Goal: Transaction & Acquisition: Register for event/course

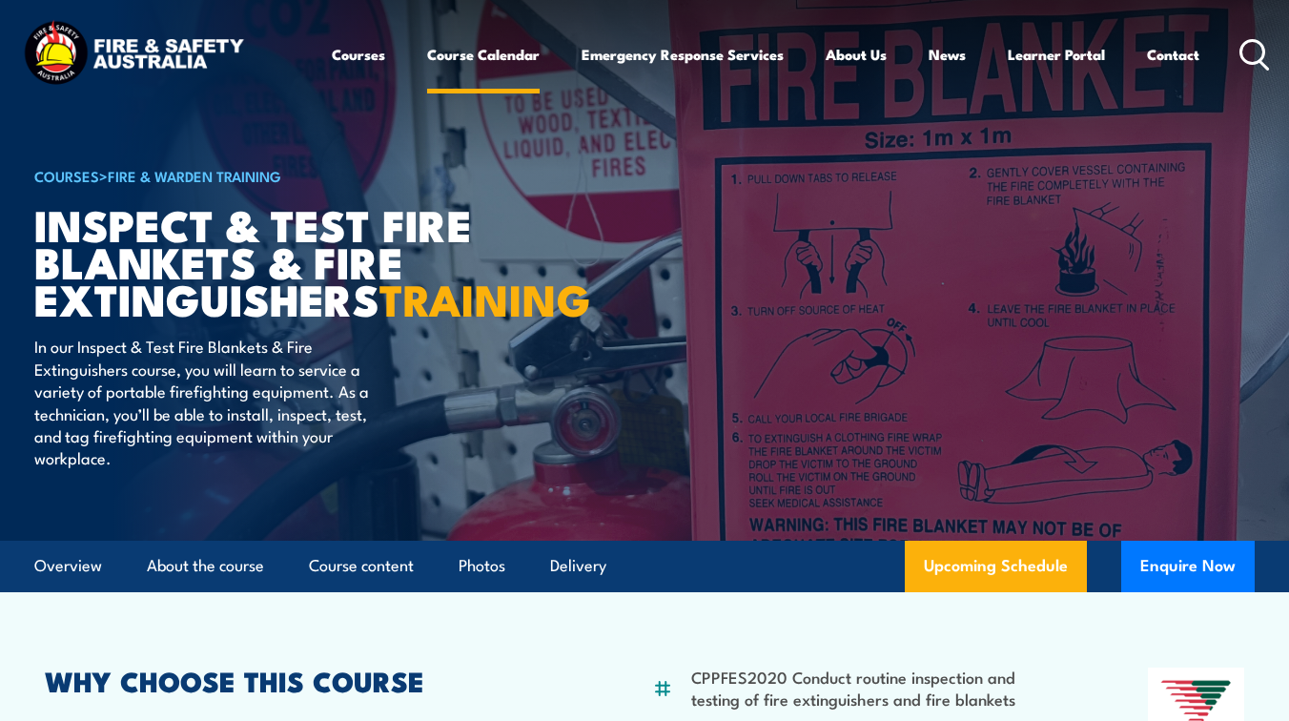
click at [500, 58] on link "Course Calendar" at bounding box center [483, 54] width 113 height 46
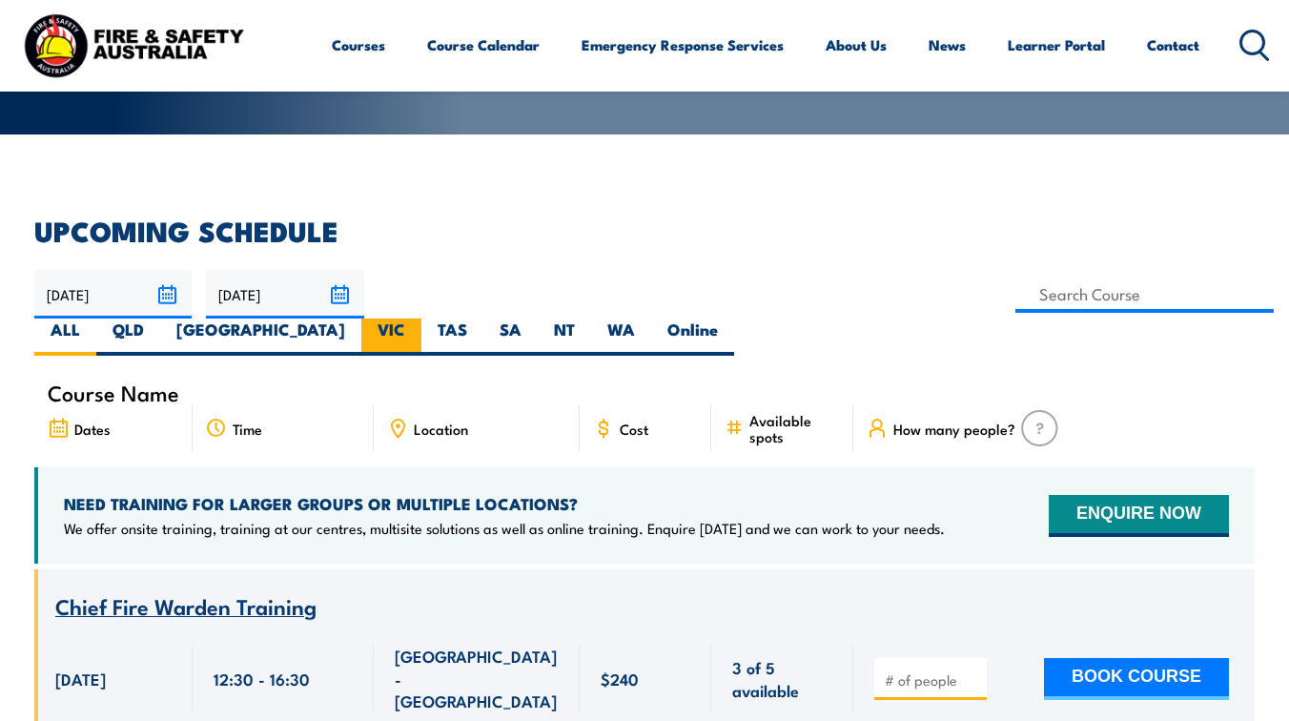
click at [421, 318] on label "VIC" at bounding box center [391, 336] width 60 height 37
click at [418, 318] on input "VIC" at bounding box center [411, 324] width 12 height 12
radio input "true"
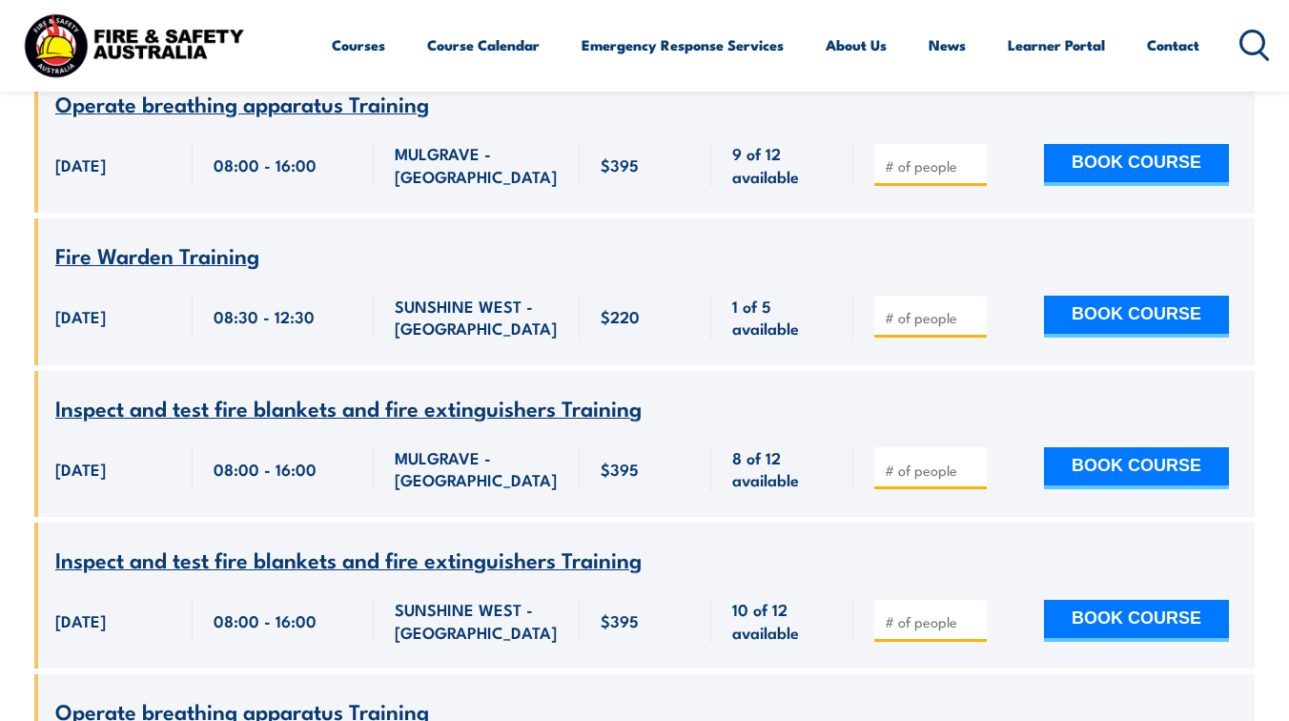
scroll to position [2983, 0]
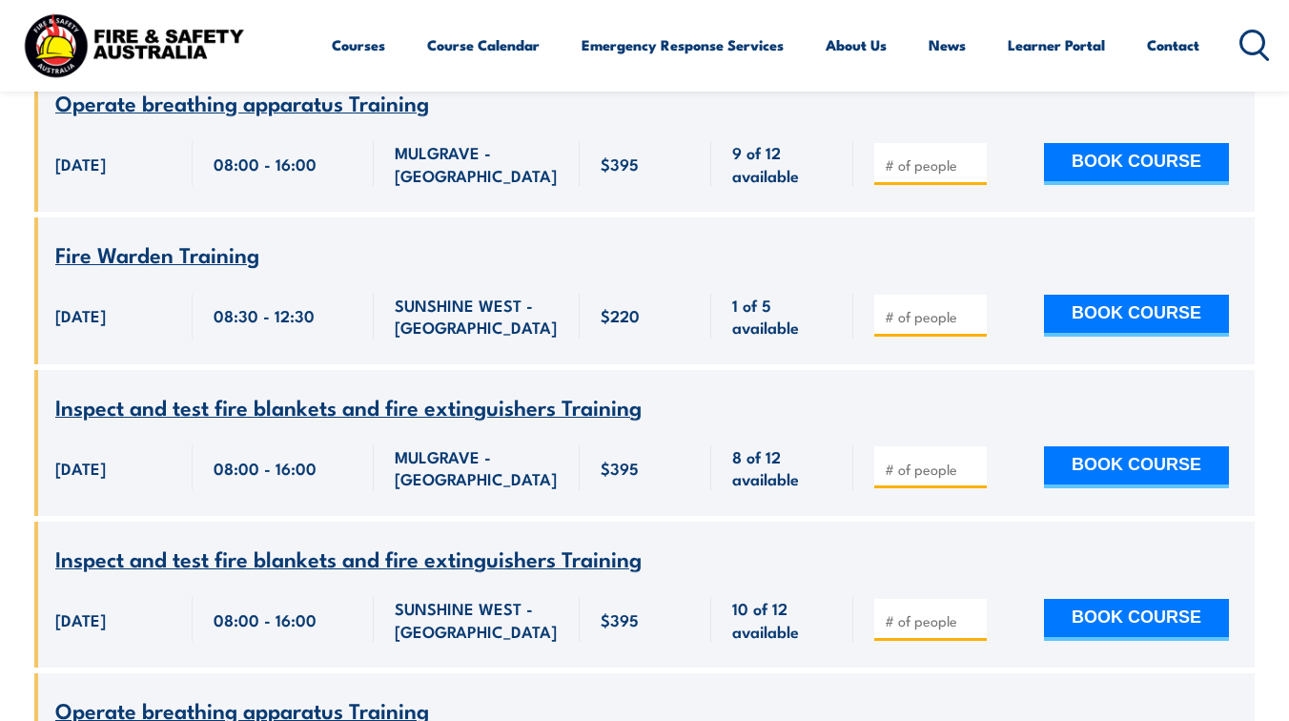
click at [953, 611] on input "number" at bounding box center [932, 620] width 95 height 19
type input "1"
click at [1099, 600] on button "BOOK COURSE" at bounding box center [1136, 620] width 185 height 42
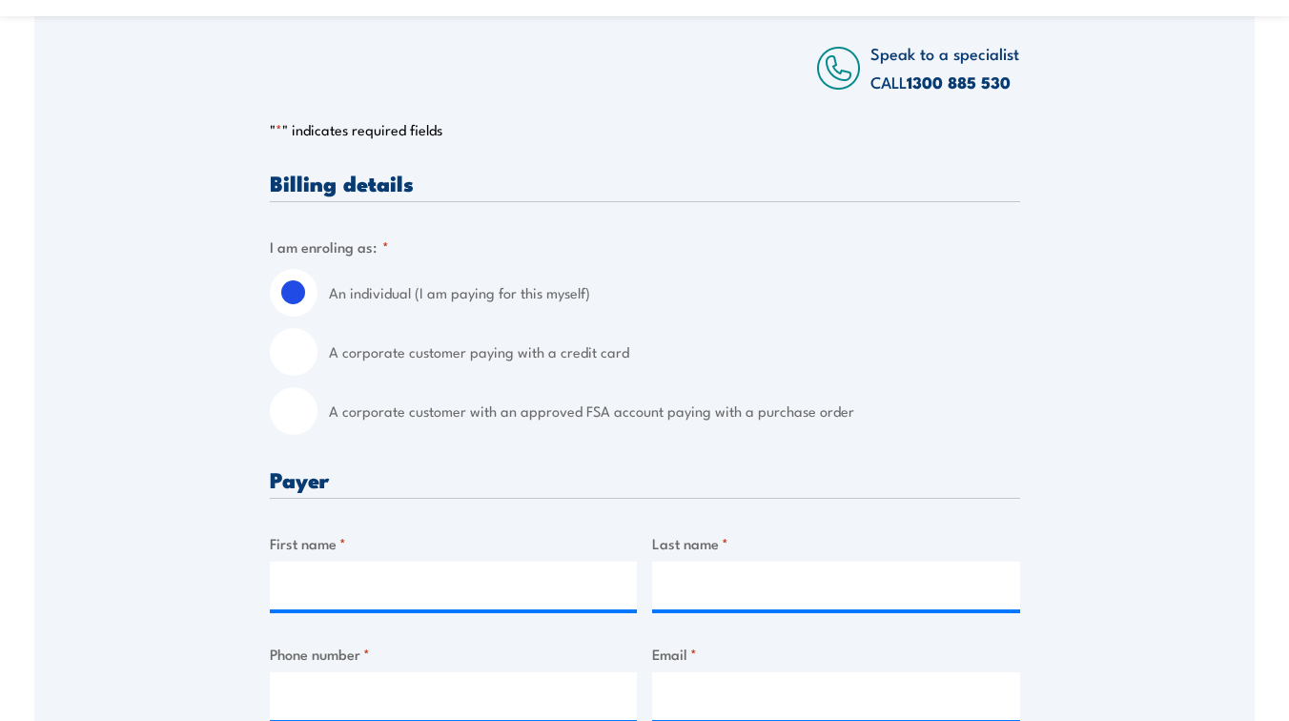
scroll to position [394, 0]
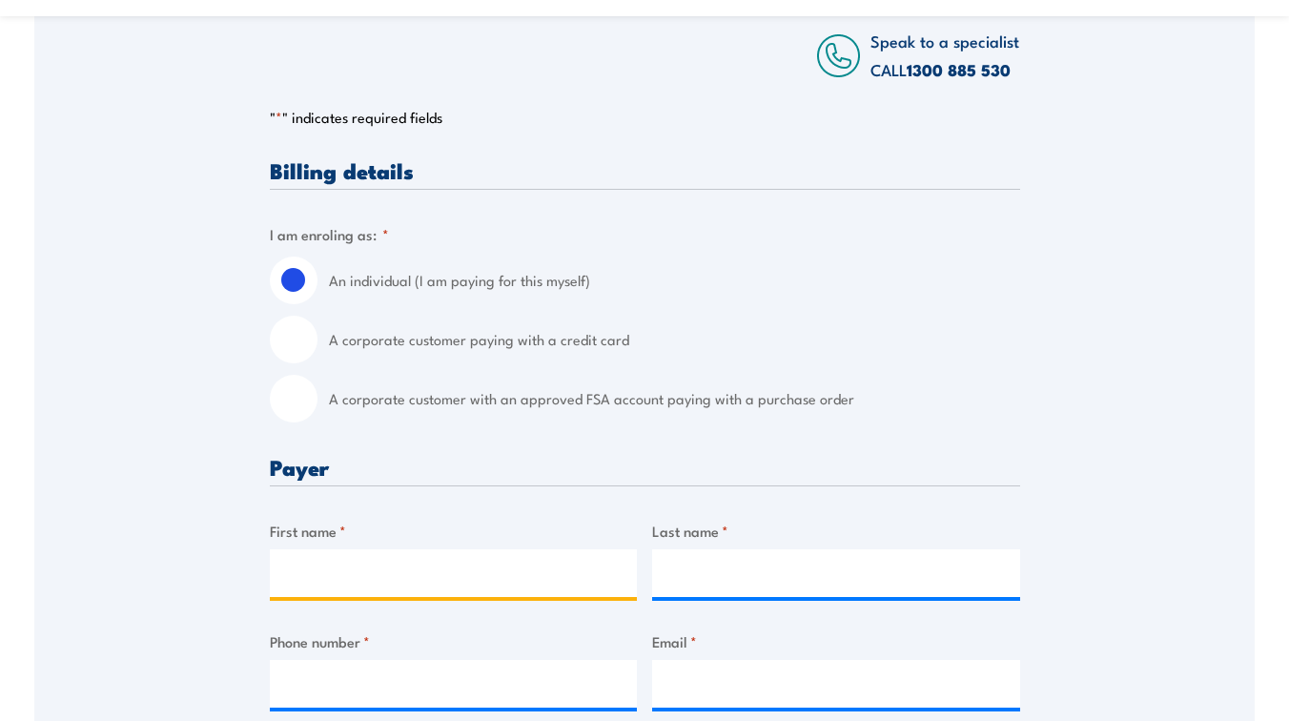
click at [508, 564] on input "First name *" at bounding box center [454, 573] width 368 height 48
type input "[PERSON_NAME]"
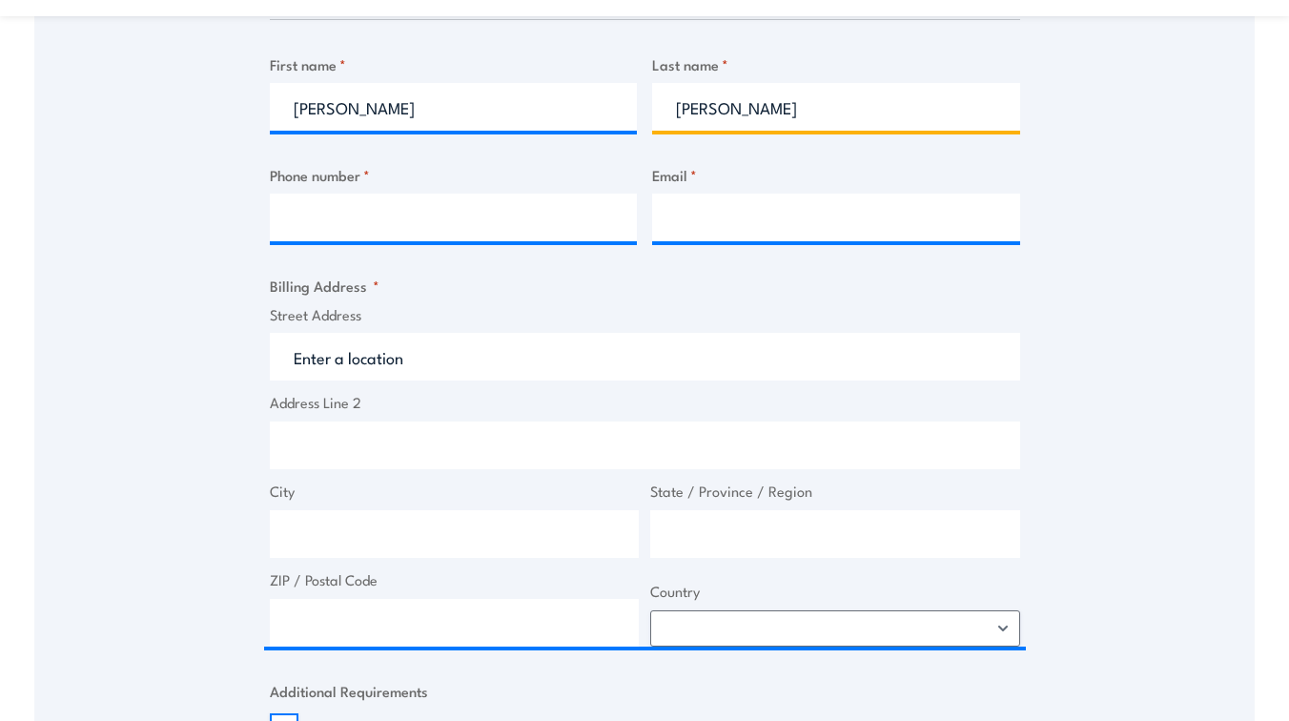
scroll to position [924, 0]
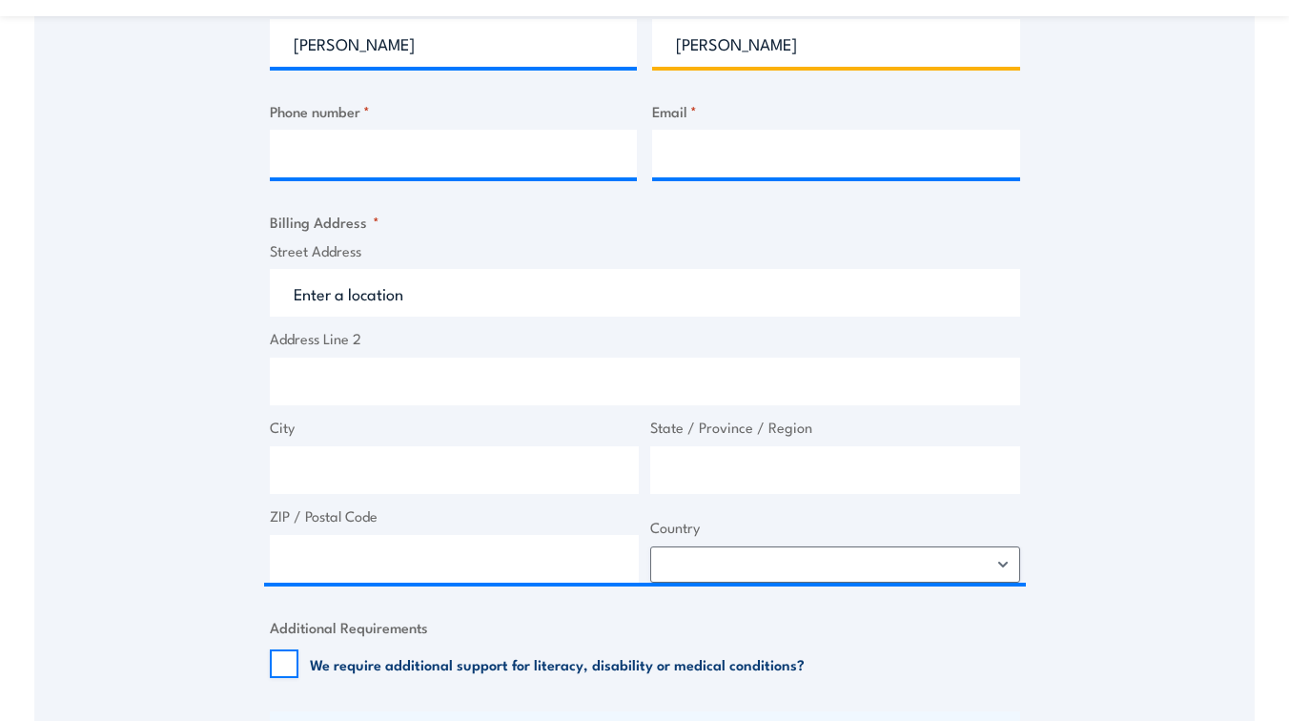
type input "[PERSON_NAME]"
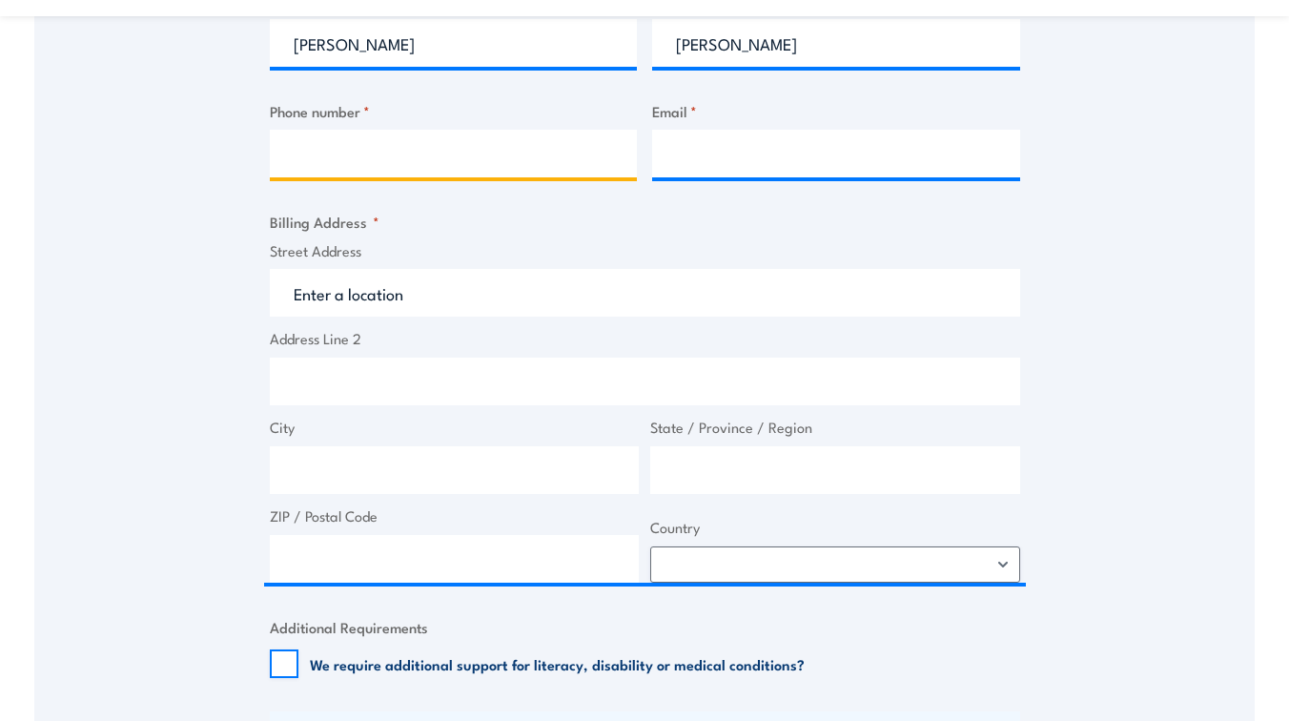
click at [400, 138] on input "Phone number *" at bounding box center [454, 154] width 368 height 48
type input "0426052259"
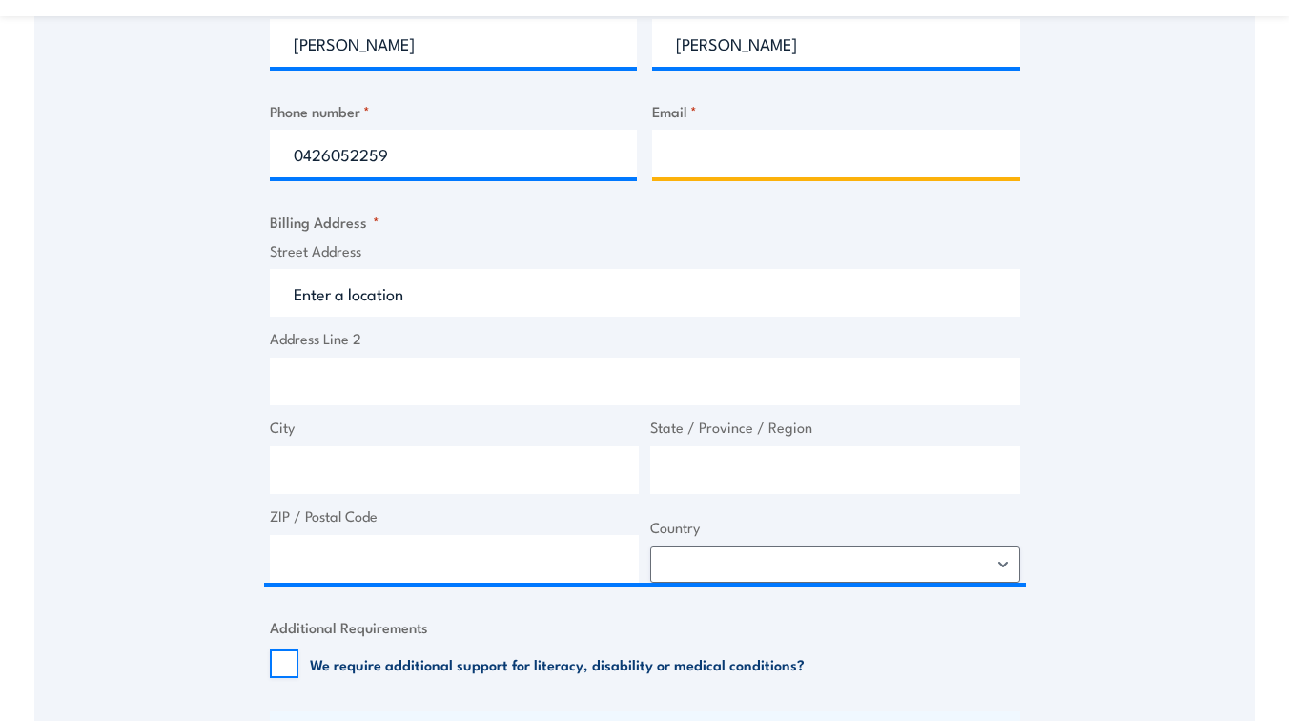
click at [720, 168] on input "Email *" at bounding box center [836, 154] width 368 height 48
type input "[EMAIL_ADDRESS][DOMAIN_NAME]"
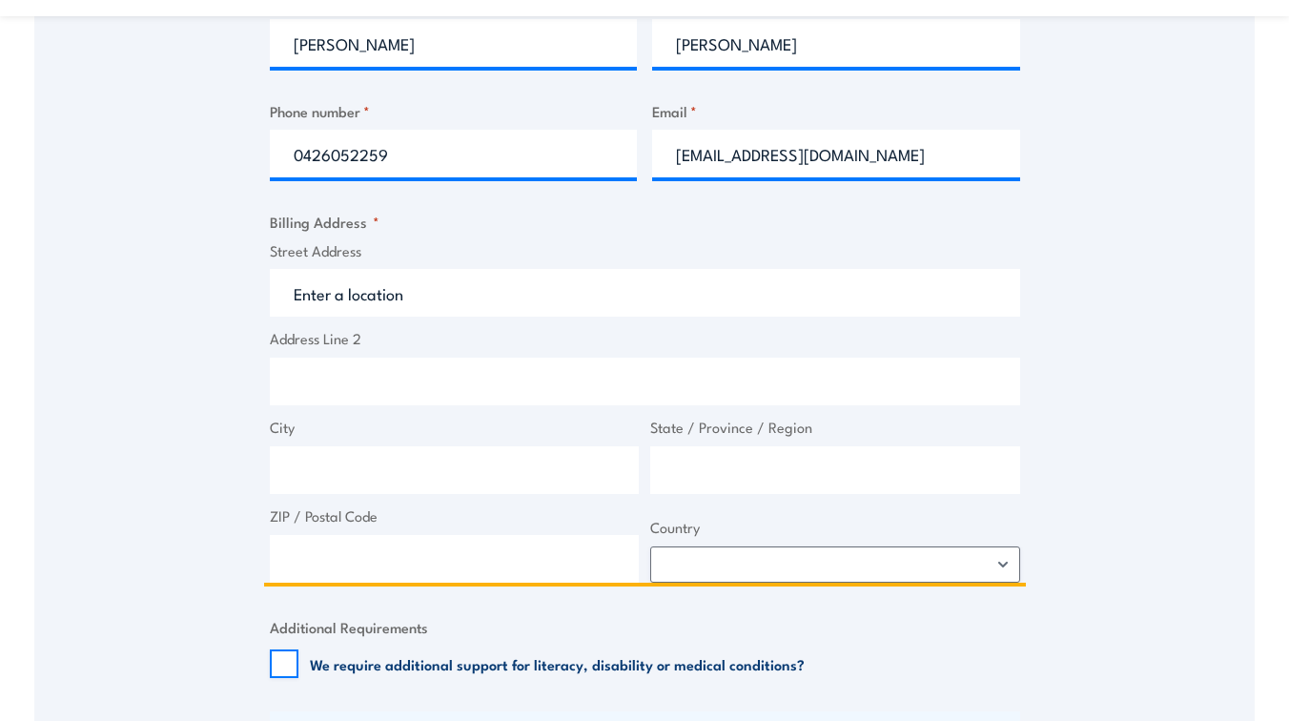
click at [651, 277] on input "Street Address" at bounding box center [645, 293] width 750 height 48
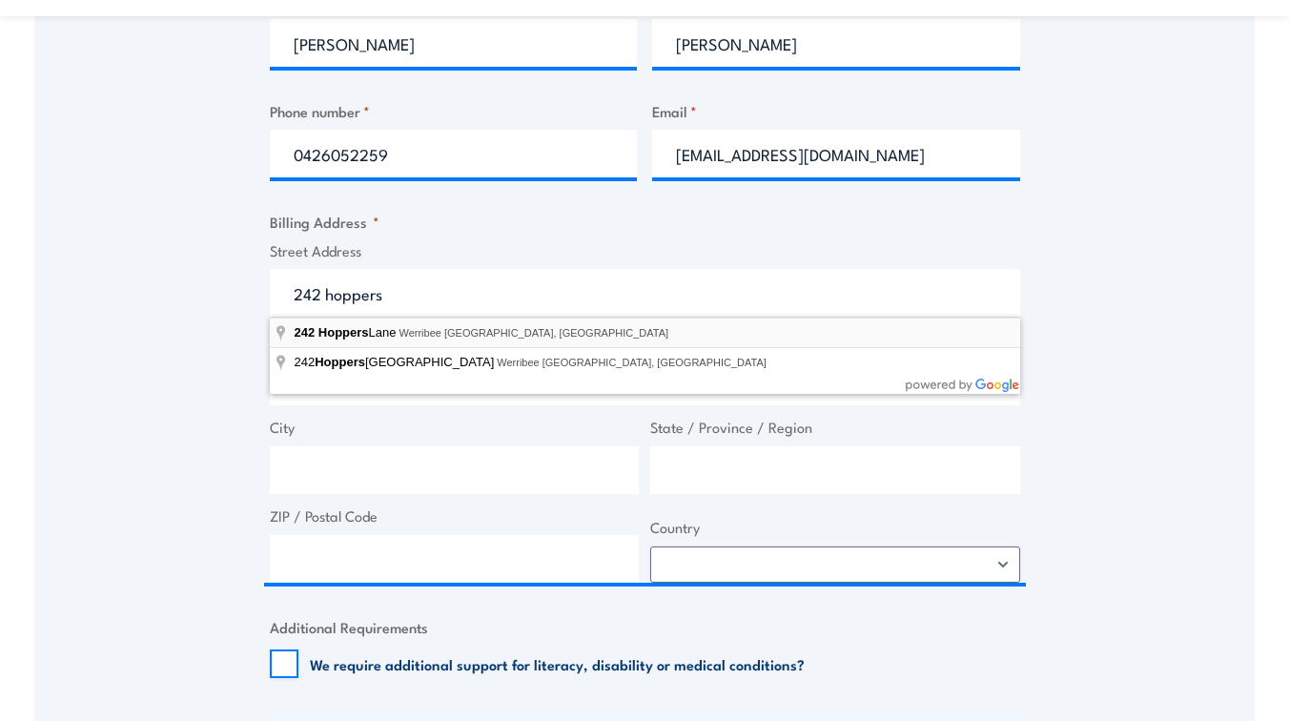
type input "[STREET_ADDRESS]"
type input "Werribee"
type input "Victoria"
type input "3030"
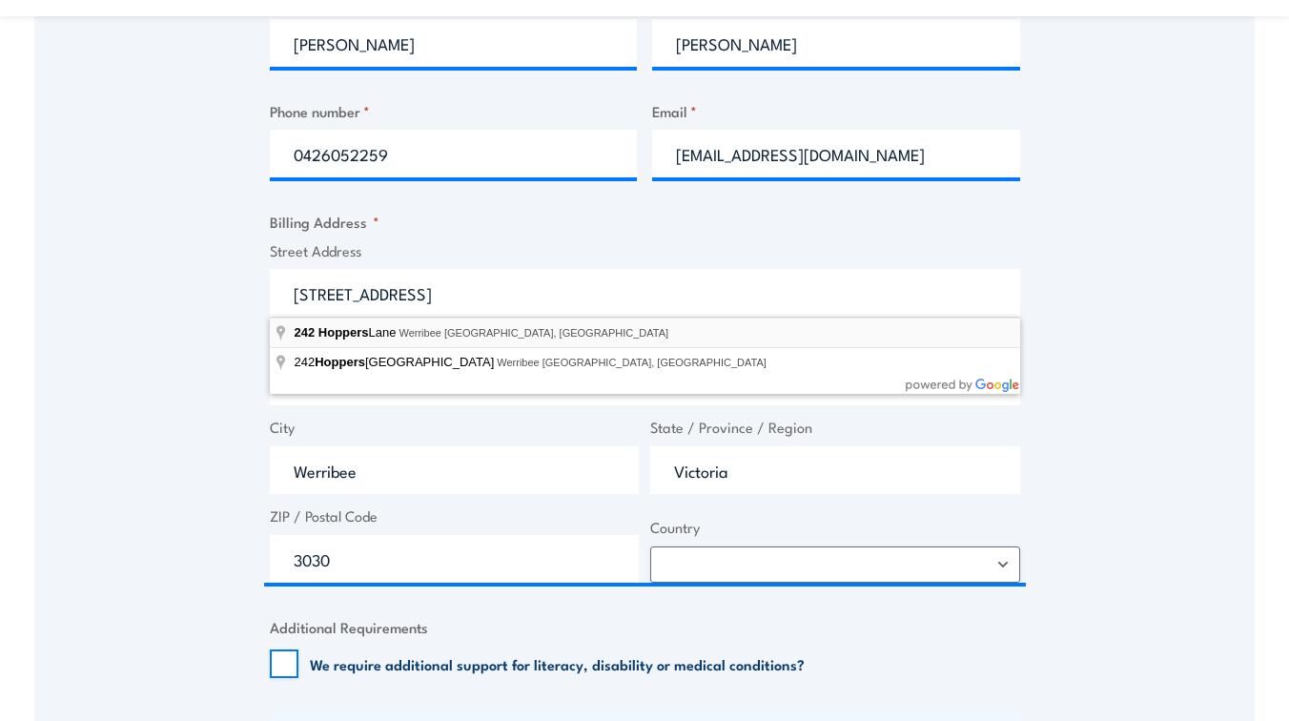
select select "[GEOGRAPHIC_DATA]"
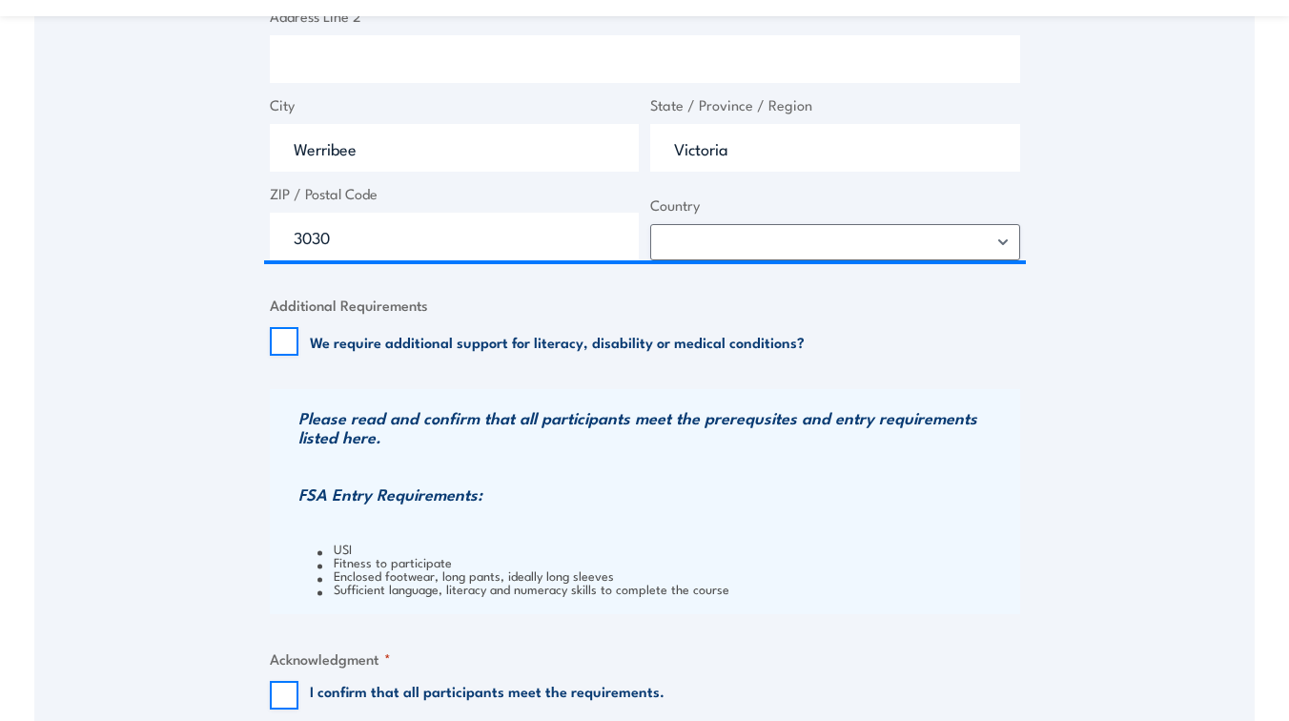
scroll to position [1259, 0]
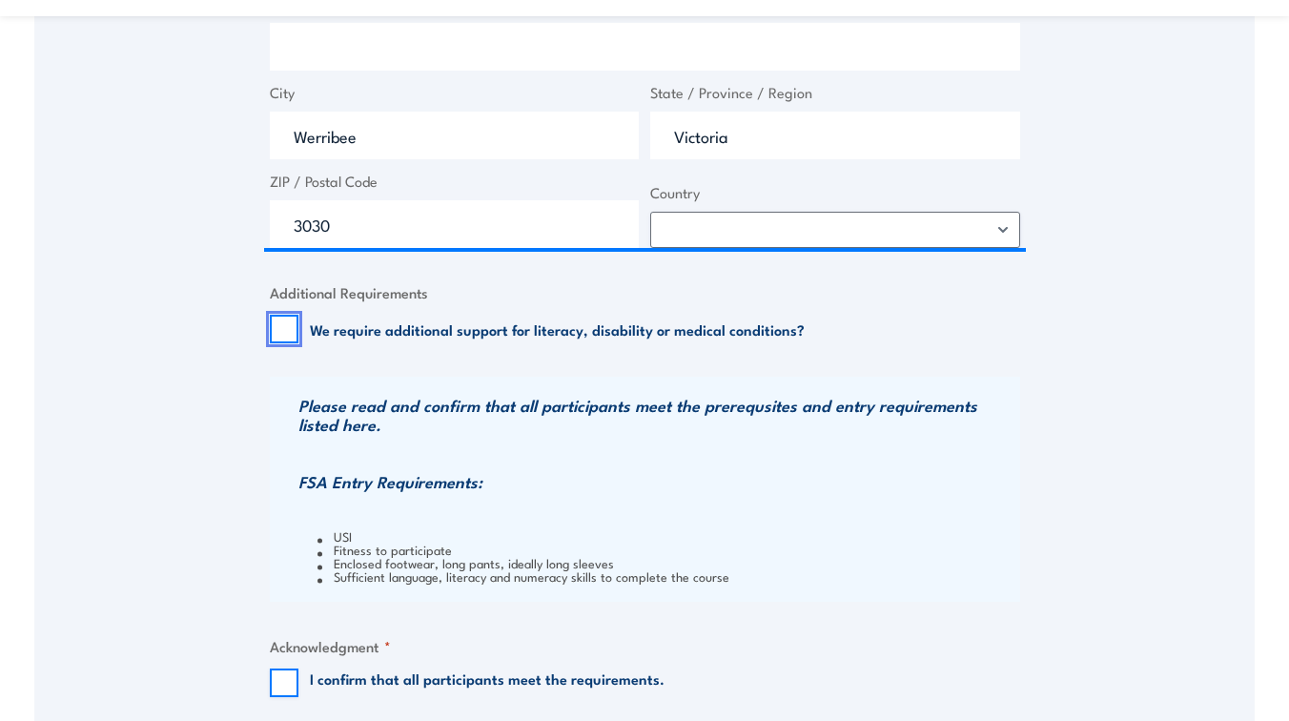
click at [281, 329] on input "We require additional support for literacy, disability or medical conditions?" at bounding box center [284, 329] width 29 height 29
click at [279, 329] on input "We require additional support for literacy, disability or medical conditions?" at bounding box center [284, 329] width 29 height 29
checkbox input "false"
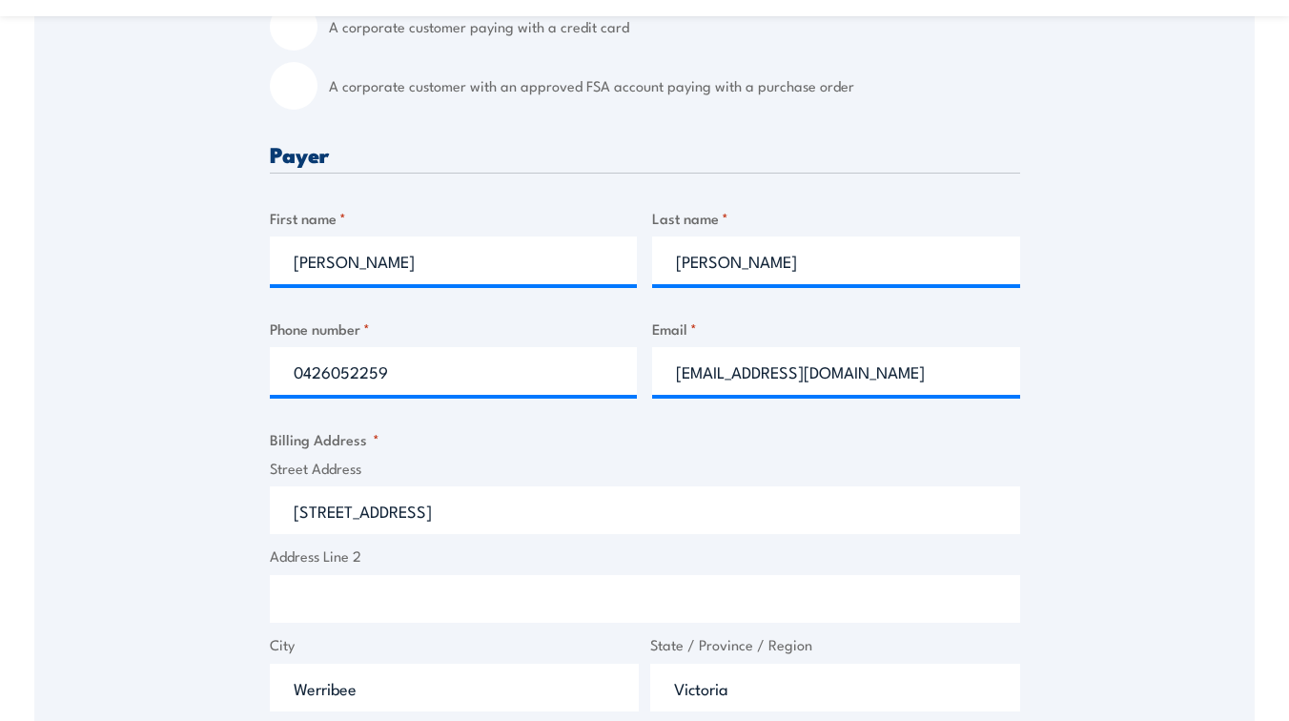
scroll to position [684, 0]
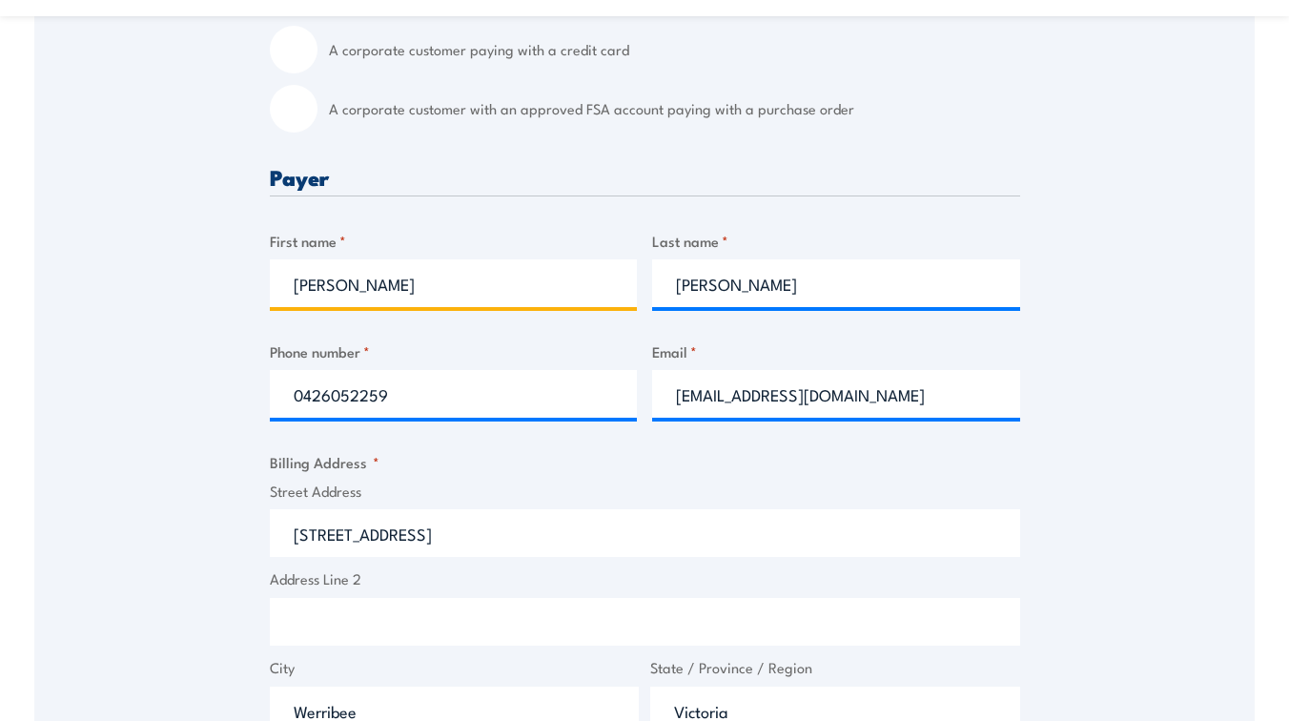
drag, startPoint x: 399, startPoint y: 279, endPoint x: 238, endPoint y: 272, distance: 160.4
click at [238, 273] on div "Speak to a specialist CALL [PHONE_NUMBER] CALL [PHONE_NUMBER] " * " indicates r…" at bounding box center [644, 539] width 1220 height 1738
type input "[PERSON_NAME]"
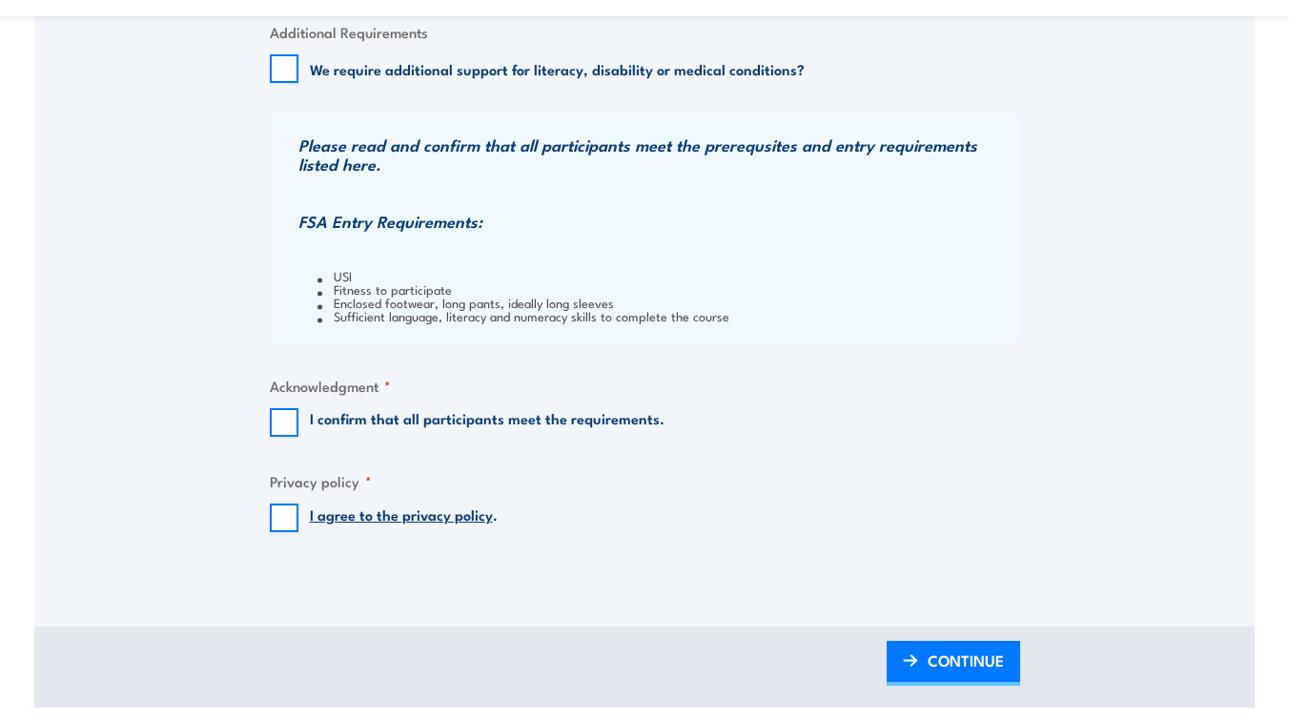
scroll to position [1521, 0]
type input "[PERSON_NAME]"
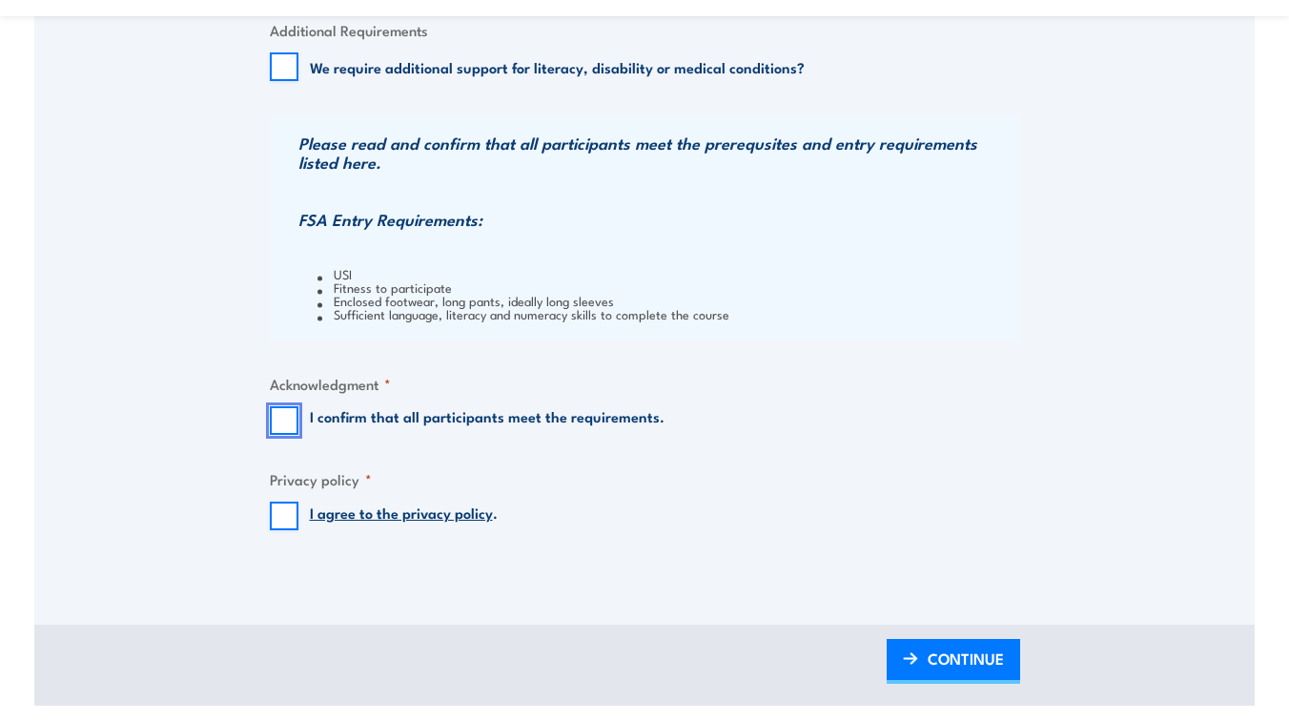
click at [278, 417] on input "I confirm that all participants meet the requirements." at bounding box center [284, 420] width 29 height 29
checkbox input "true"
click at [278, 522] on input "I agree to the privacy policy ." at bounding box center [284, 516] width 29 height 29
checkbox input "true"
click at [961, 676] on span "CONTINUE" at bounding box center [966, 658] width 76 height 51
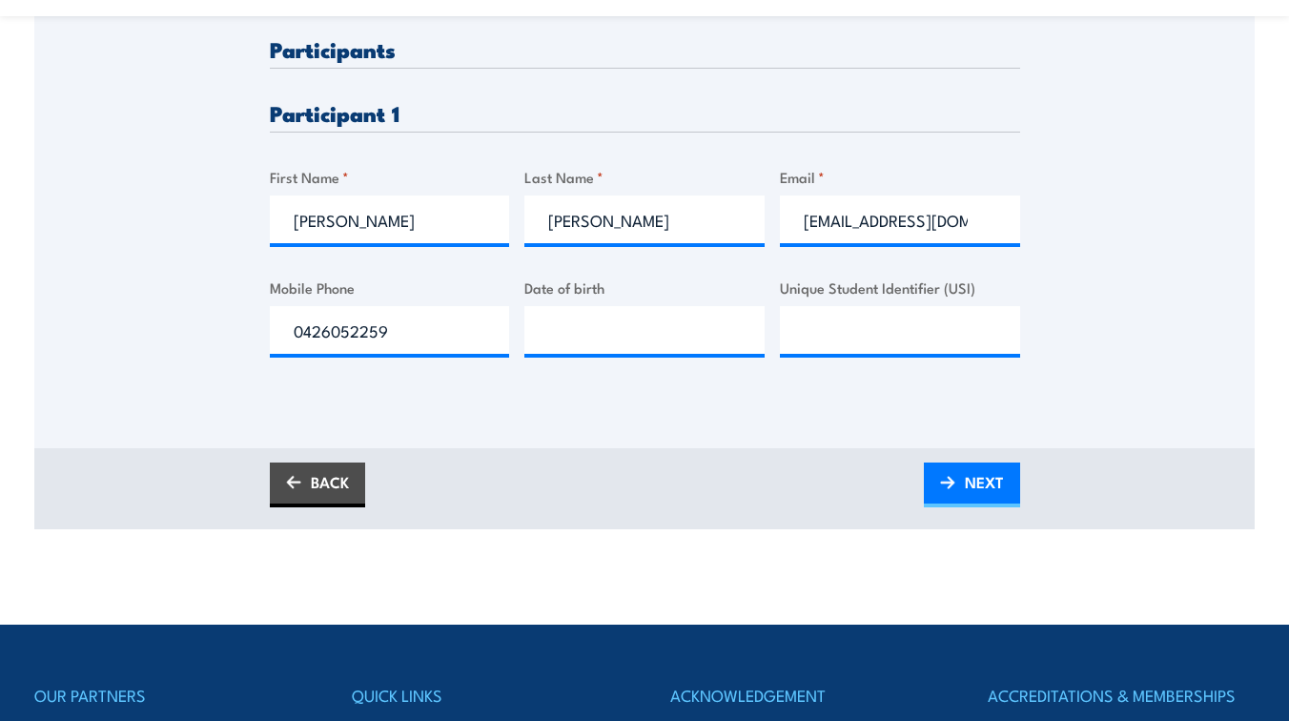
scroll to position [570, 0]
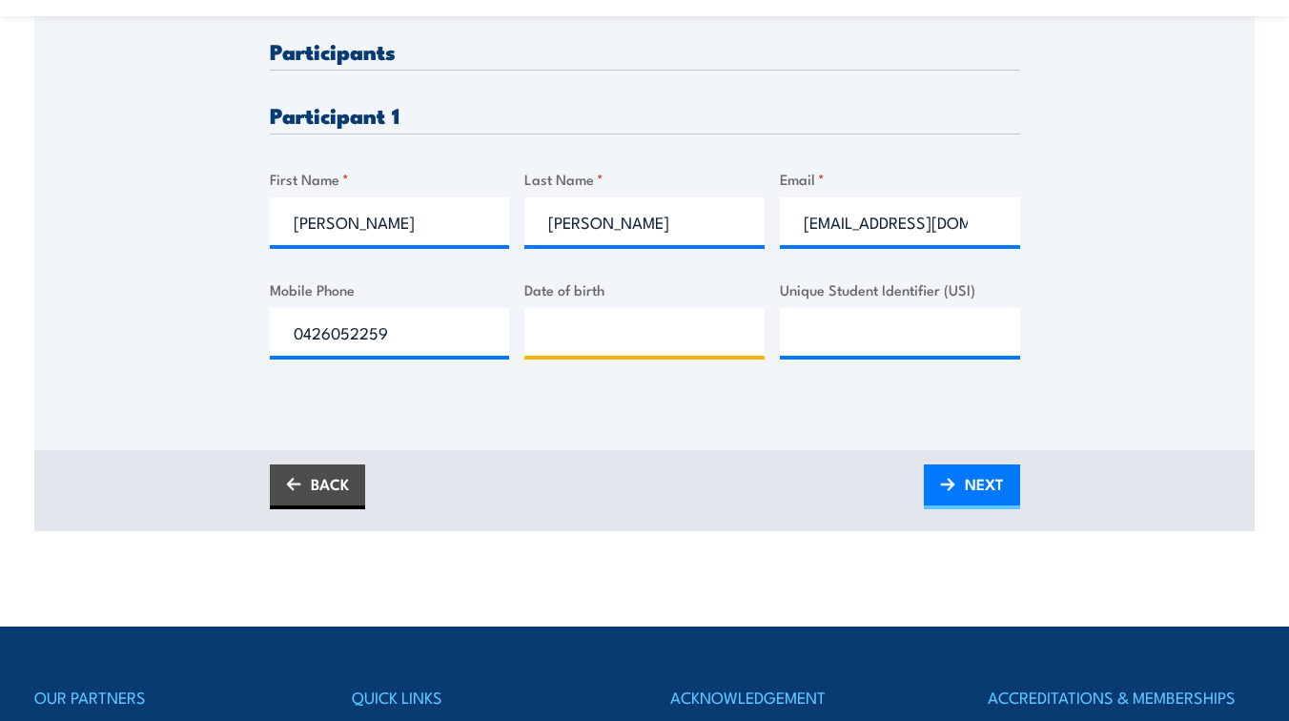
type input "__/__/____"
click at [700, 318] on input "__/__/____" at bounding box center [644, 332] width 240 height 48
type input "[DATE]"
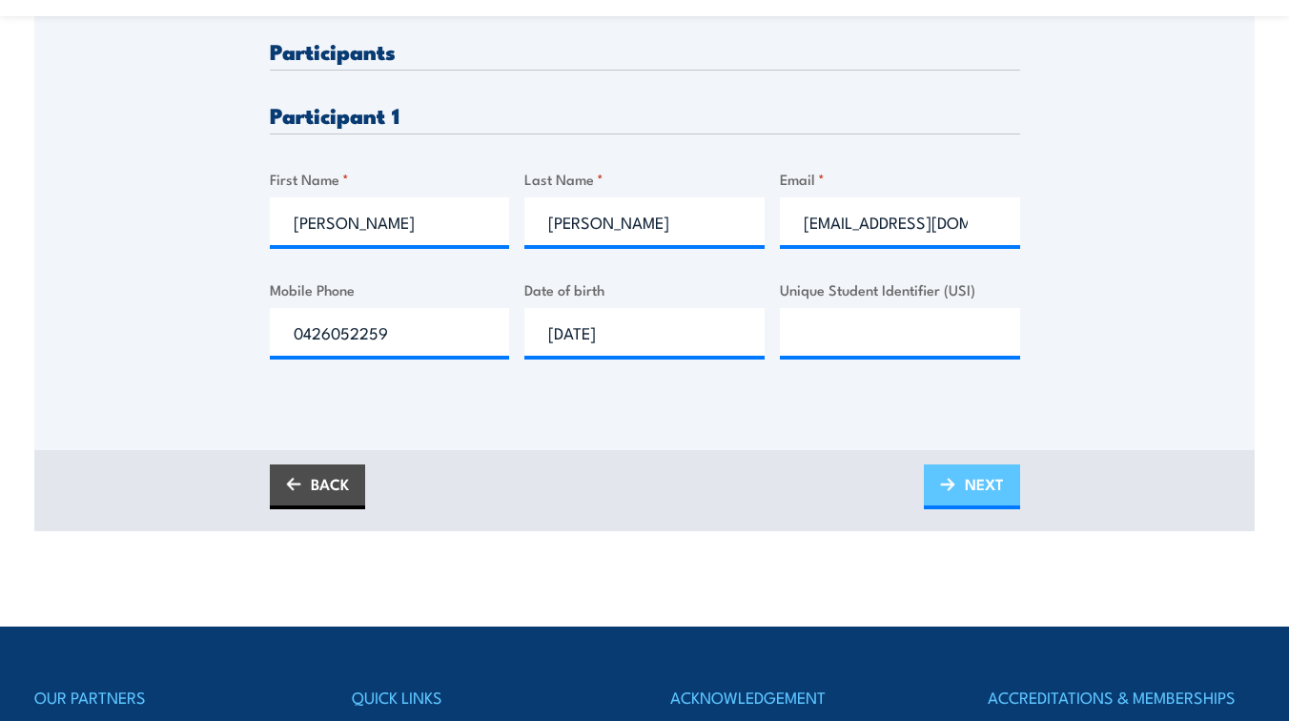
click at [996, 484] on span "NEXT" at bounding box center [984, 484] width 39 height 51
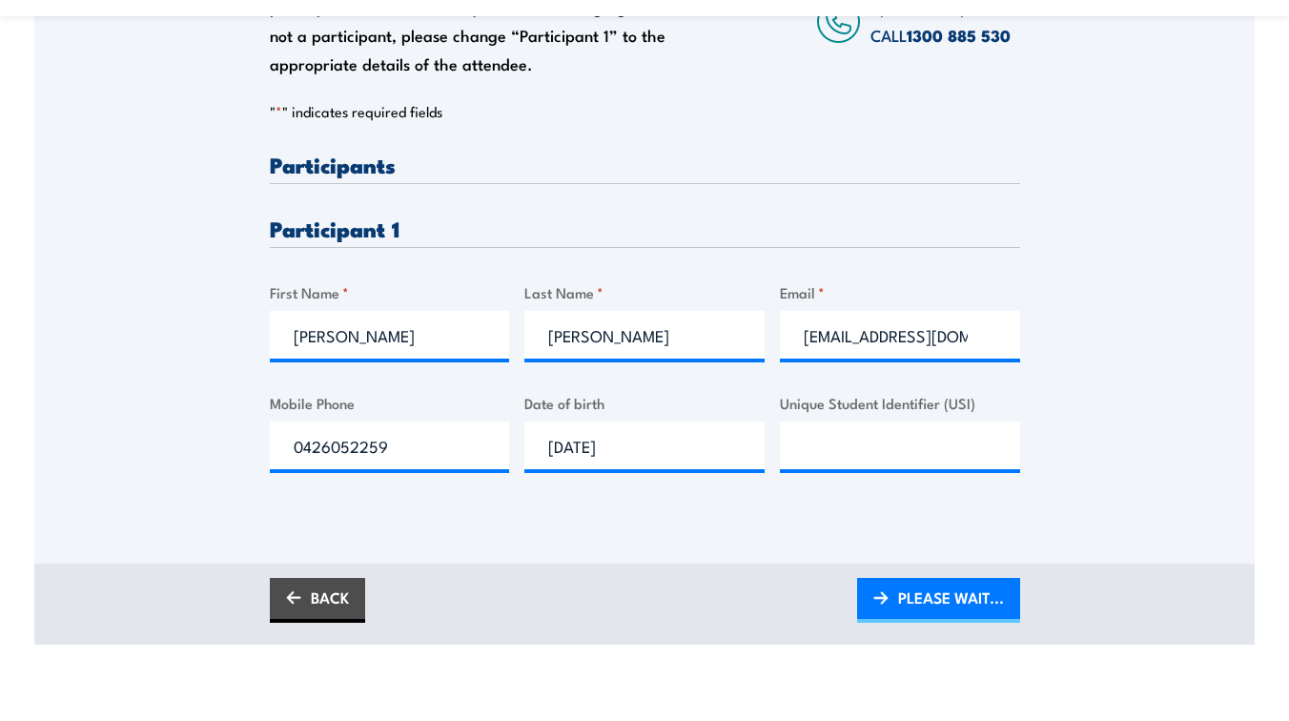
scroll to position [485, 0]
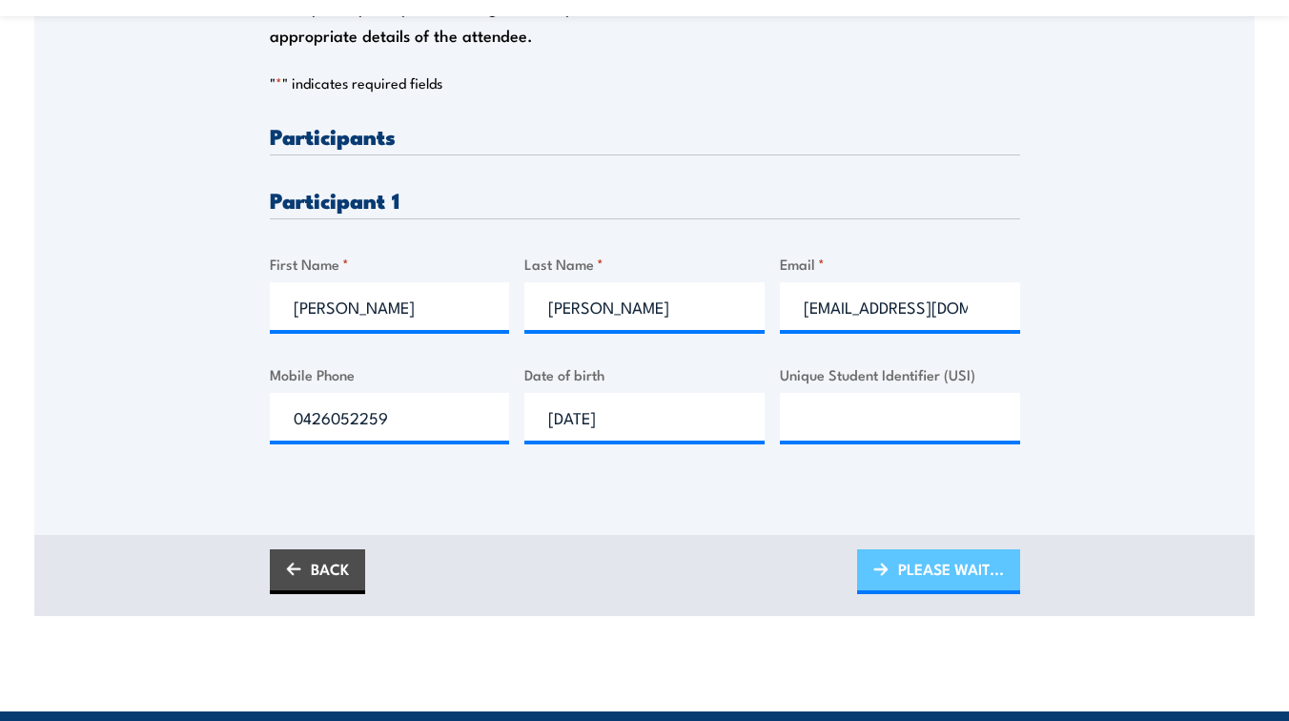
click at [953, 563] on span "PLEASE WAIT..." at bounding box center [951, 568] width 106 height 51
click at [983, 581] on span "PLEASE WAIT..." at bounding box center [951, 568] width 106 height 51
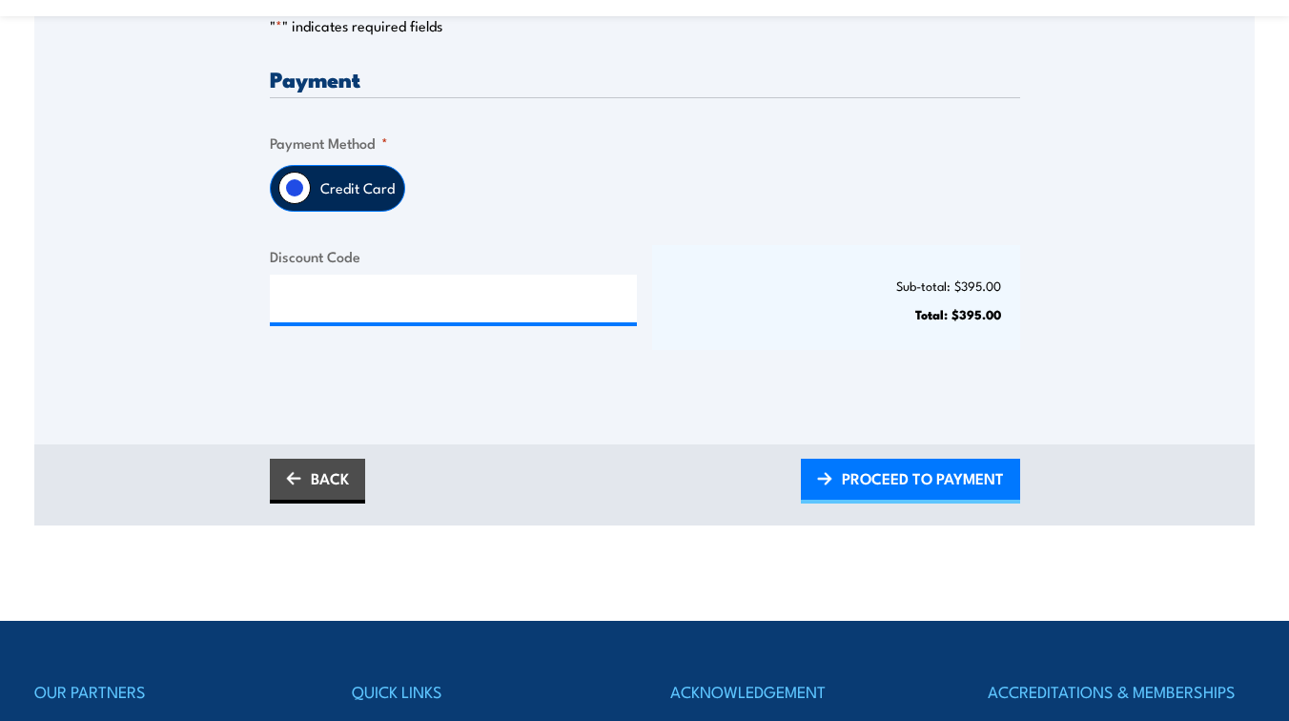
scroll to position [512, 0]
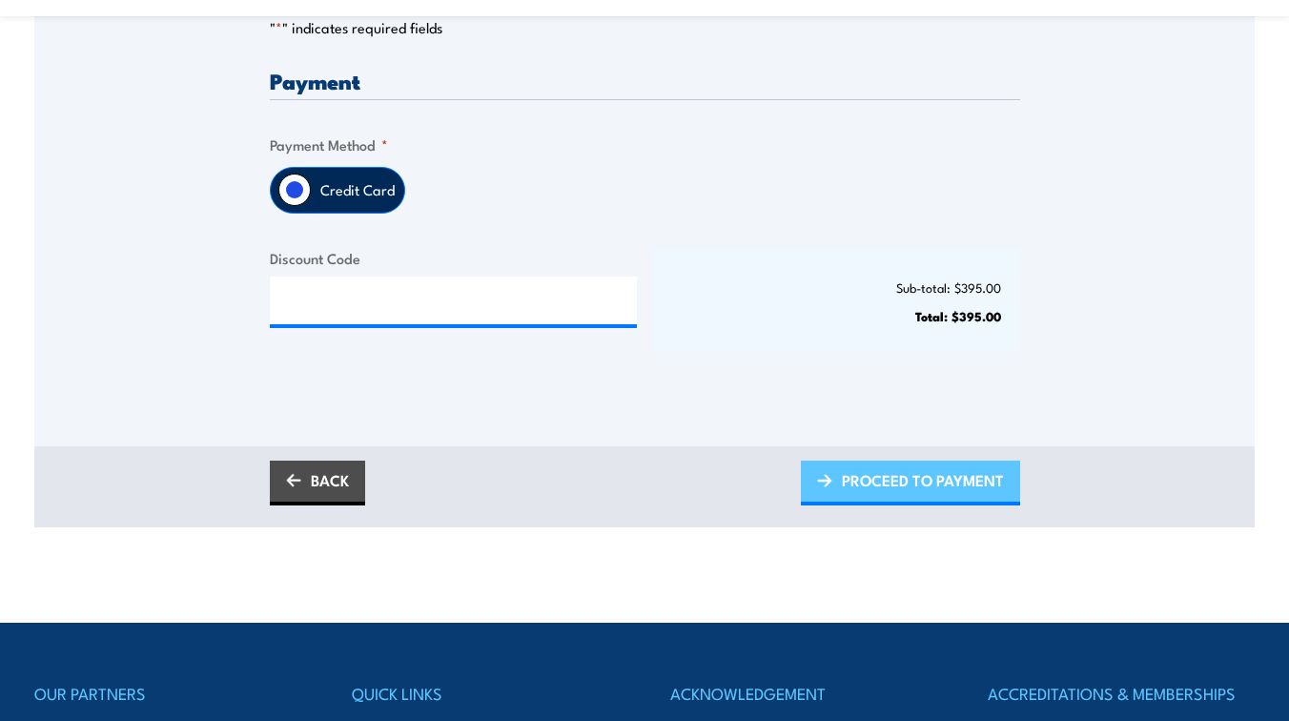
click at [970, 489] on span "PROCEED TO PAYMENT" at bounding box center [923, 480] width 162 height 51
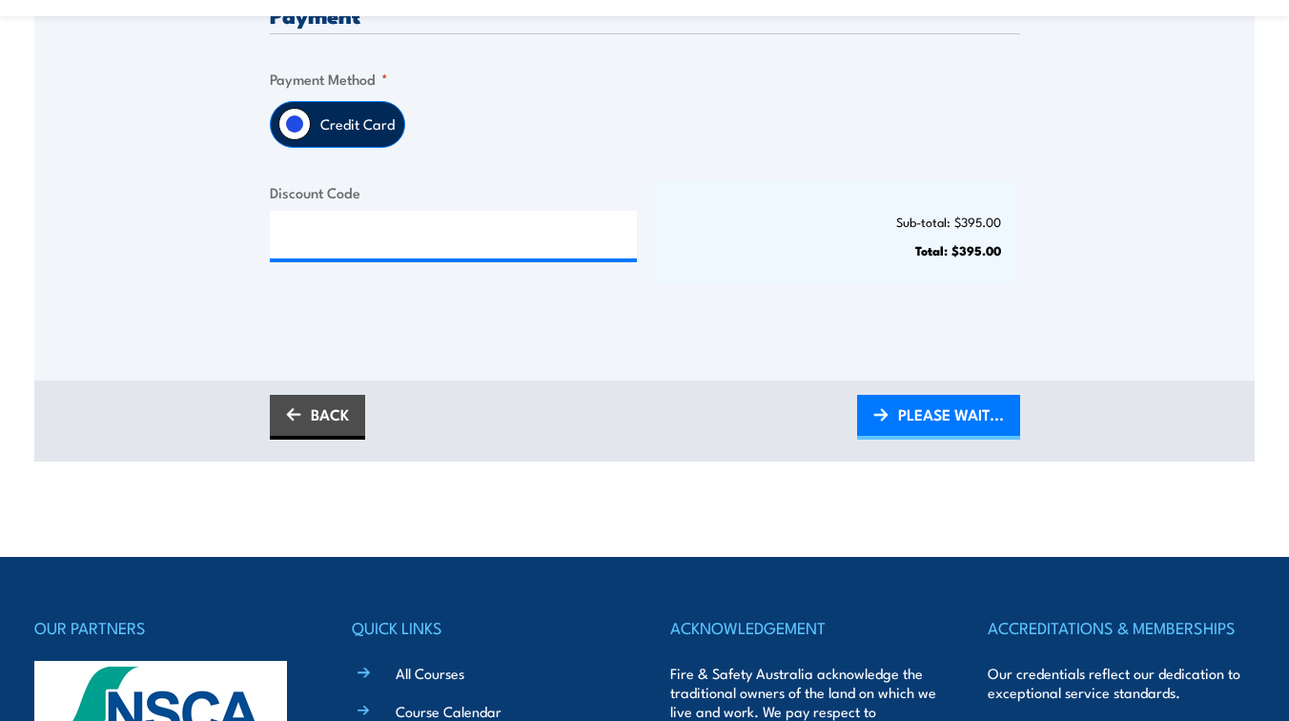
scroll to position [579, 0]
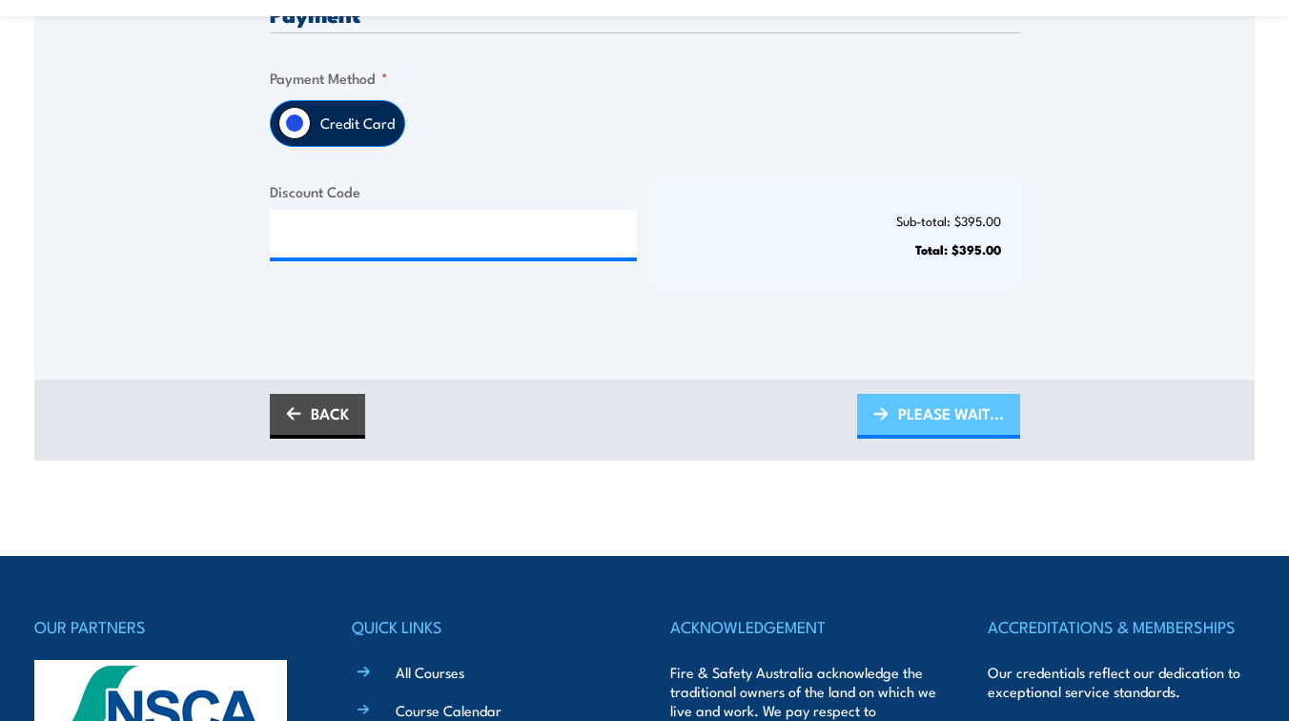
click at [970, 410] on span "PLEASE WAIT..." at bounding box center [951, 413] width 106 height 51
